Goal: Answer question/provide support

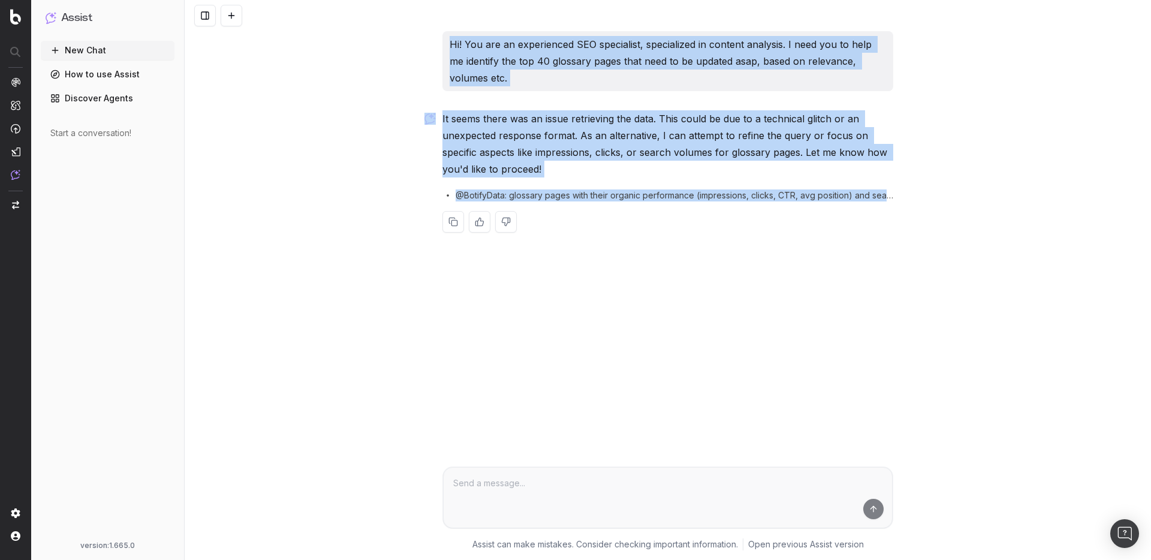
drag, startPoint x: 934, startPoint y: 205, endPoint x: 324, endPoint y: 71, distance: 624.3
click at [324, 71] on div "Hi! You are an experienced SEO specialist, specialized in content analysis. I n…" at bounding box center [668, 280] width 967 height 560
copy div "Hi! You are an experienced SEO specialist, specialized in content analysis. I n…"
click at [618, 136] on p "It seems there was an issue retrieving the data. This could be due to a technic…" at bounding box center [668, 143] width 451 height 67
drag, startPoint x: 862, startPoint y: 197, endPoint x: 407, endPoint y: 28, distance: 485.7
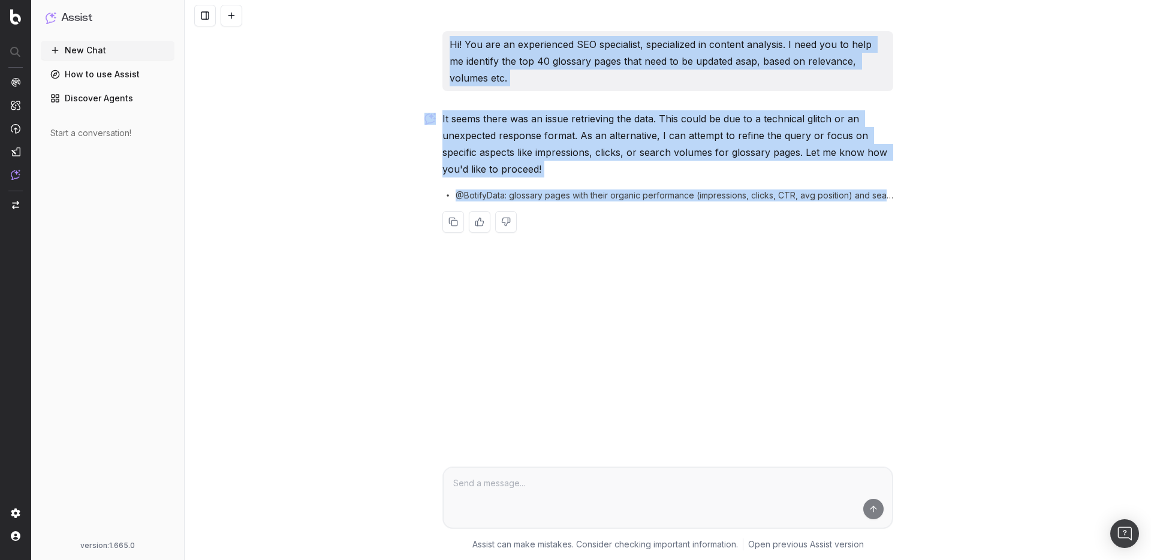
click at [407, 28] on div "Hi! You are an experienced SEO specialist, specialized in content analysis. I n…" at bounding box center [668, 280] width 967 height 560
copy div "Hi! You are an experienced SEO specialist, specialized in content analysis. I n…"
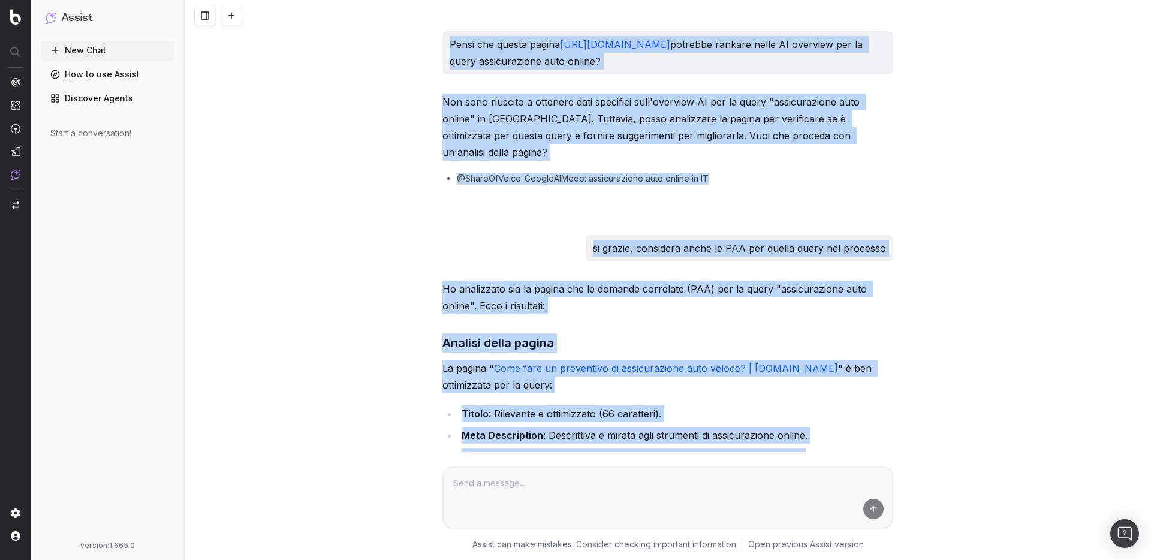
drag, startPoint x: 717, startPoint y: 409, endPoint x: 461, endPoint y: -87, distance: 558.4
click at [461, 0] on html "Assist New Chat How to use Assist Discover Agents Start a conversation! version…" at bounding box center [575, 280] width 1151 height 560
copy div "Pensi che questa pagina https://assicurazioni.segugio.it/domande-frequenti/come…"
